Goal: Register for event/course

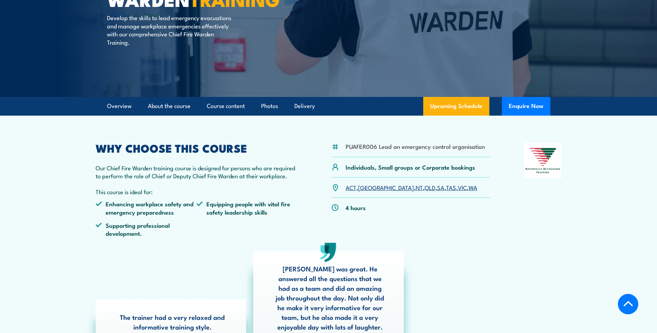
scroll to position [139, 0]
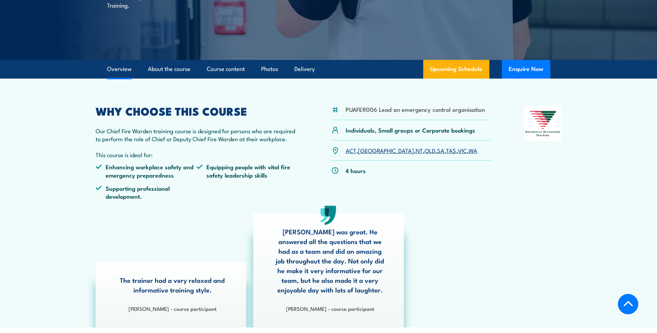
click at [425, 150] on link "QLD" at bounding box center [430, 150] width 11 height 8
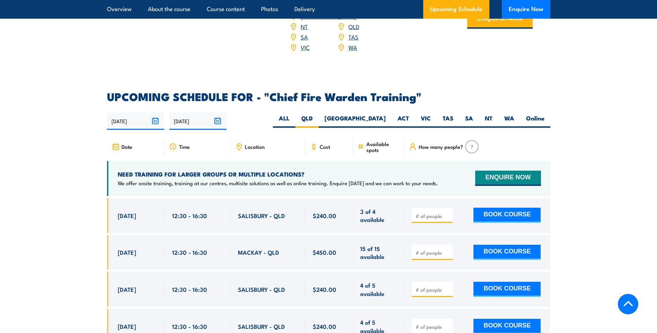
scroll to position [1235, 0]
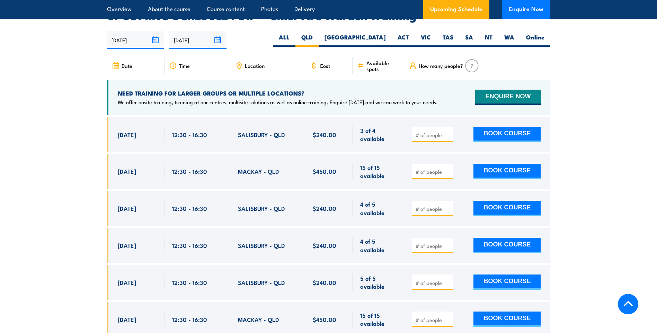
click at [623, 143] on section "UPCOMING SCHEDULE FOR - "Chief Fire Warden Training" 16/09/2025 15/03/2026" at bounding box center [328, 234] width 657 height 448
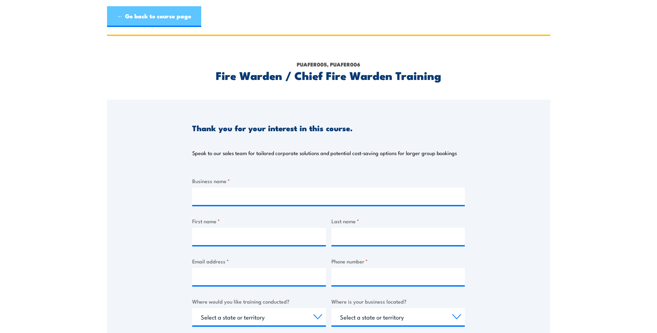
click at [161, 15] on link "← Go back to course page" at bounding box center [154, 16] width 94 height 21
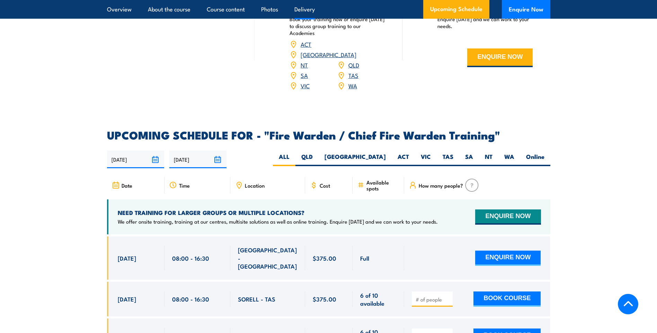
scroll to position [1212, 0]
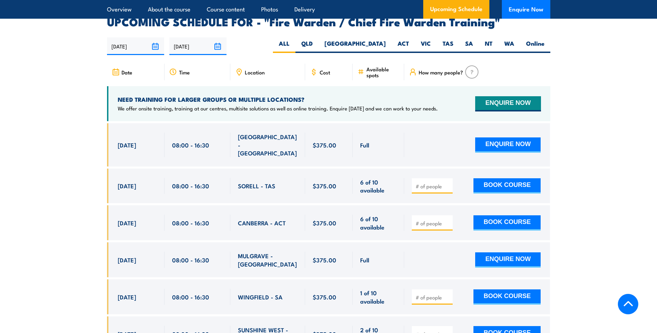
click at [256, 71] on span "Location" at bounding box center [255, 72] width 20 height 6
click at [260, 69] on span "Location" at bounding box center [255, 72] width 20 height 6
click at [319, 40] on label "QLD" at bounding box center [306, 46] width 23 height 14
click at [317, 40] on input "QLD" at bounding box center [315, 41] width 5 height 5
radio input "true"
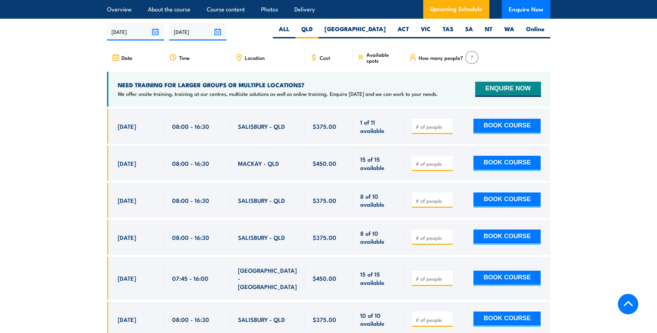
scroll to position [1261, 0]
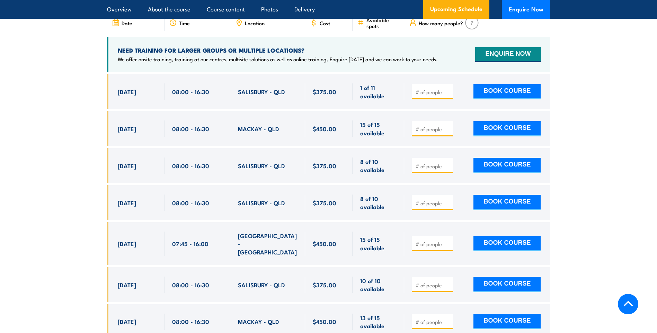
click at [42, 100] on section "UPCOMING SCHEDULE FOR - "Fire Warden / Chief Fire Warden Training" [DATE] [DATE]" at bounding box center [328, 254] width 657 height 575
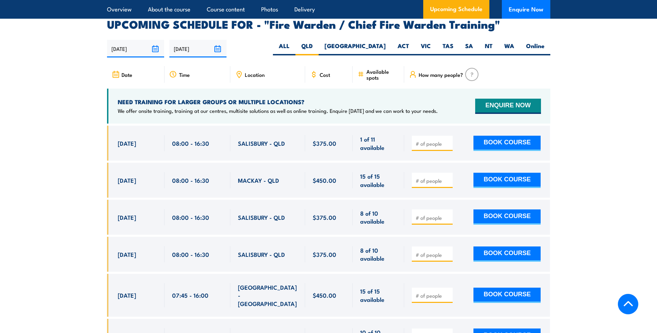
scroll to position [1261, 0]
